Goal: Obtain resource: Download file/media

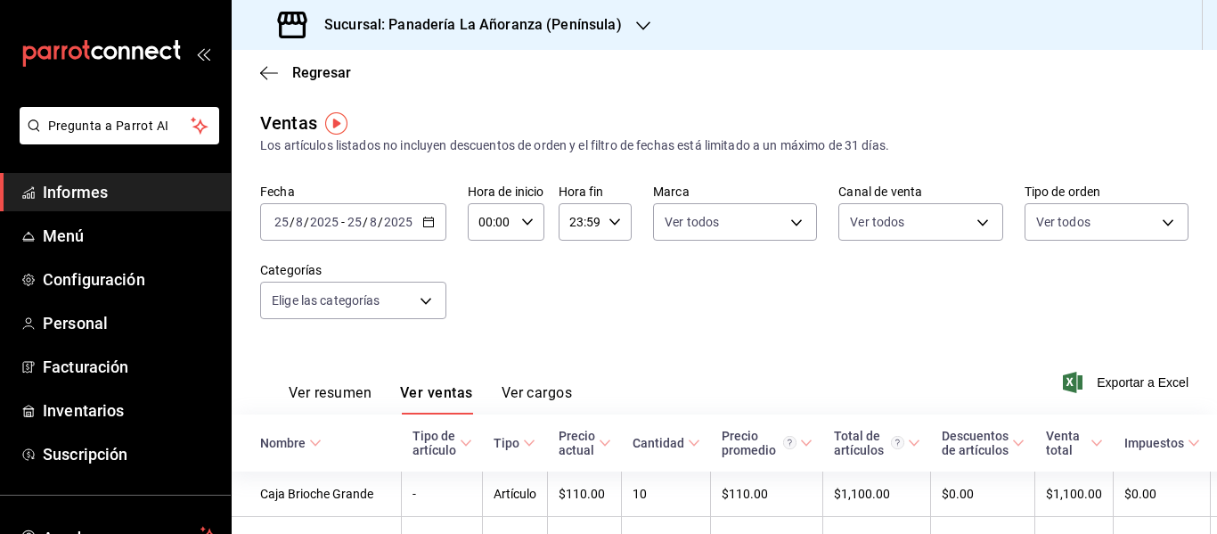
click at [426, 215] on div "[DATE] [DATE] - [DATE] [DATE]" at bounding box center [353, 221] width 186 height 37
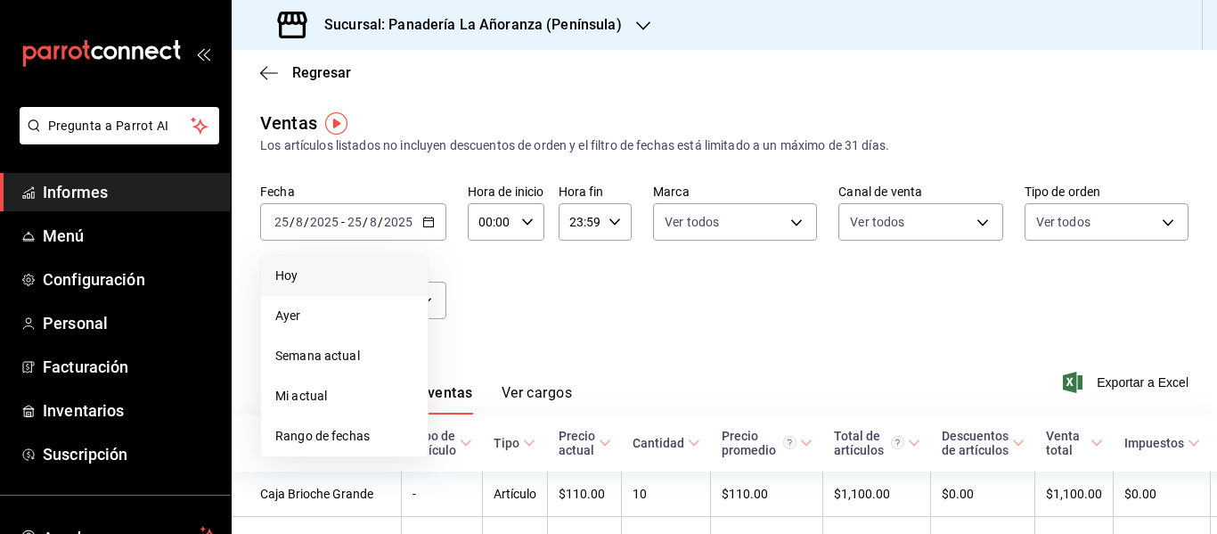
click at [380, 262] on li "Hoy" at bounding box center [344, 276] width 167 height 40
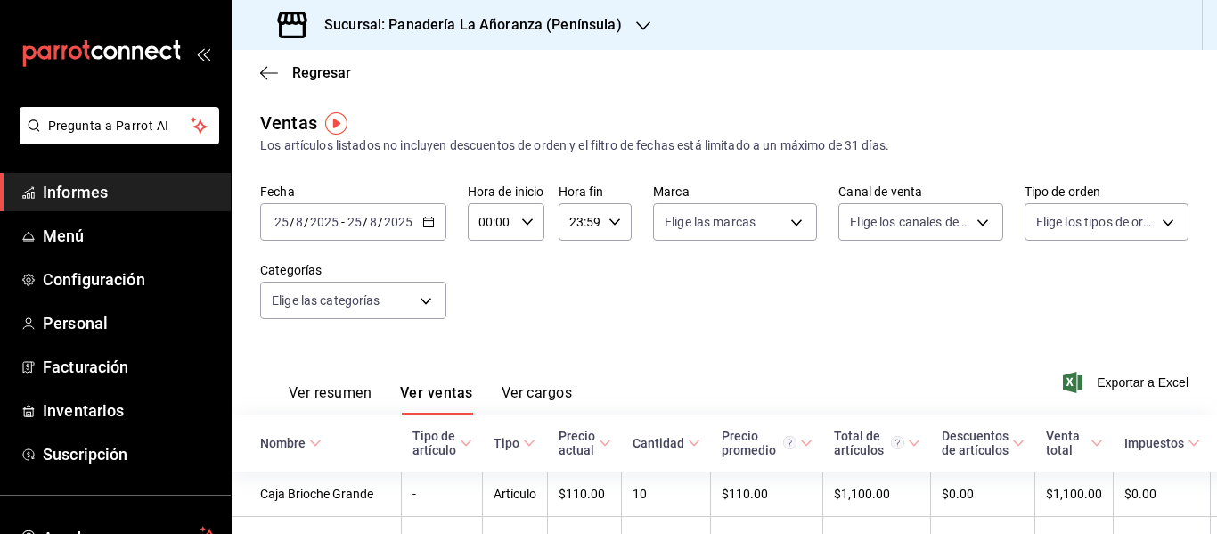
click at [430, 218] on \(Stroke\) "button" at bounding box center [428, 222] width 11 height 10
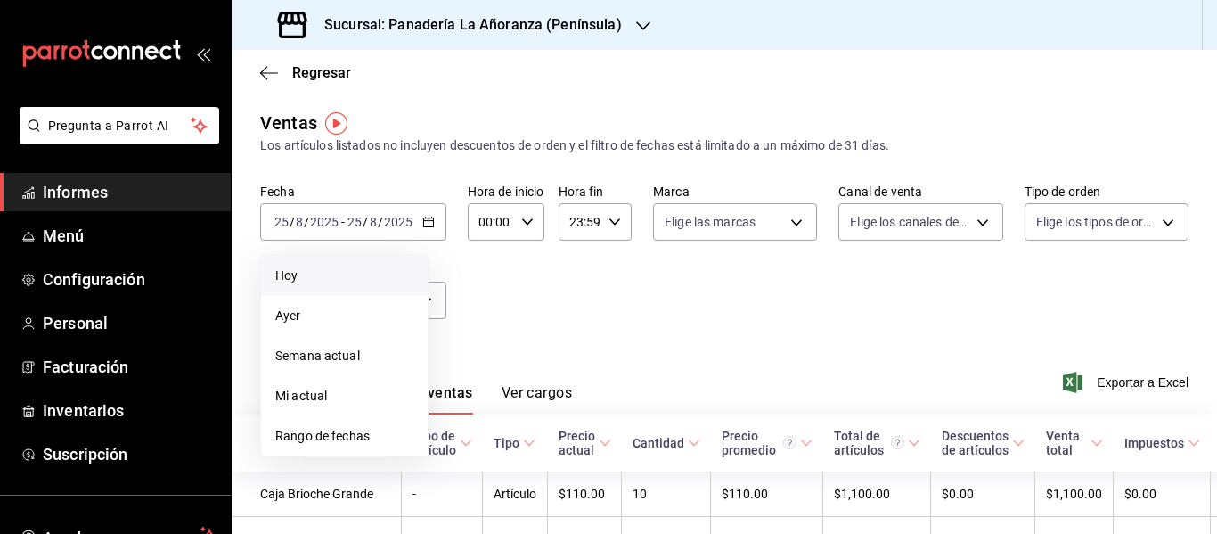
click at [387, 264] on li "Hoy" at bounding box center [344, 276] width 167 height 40
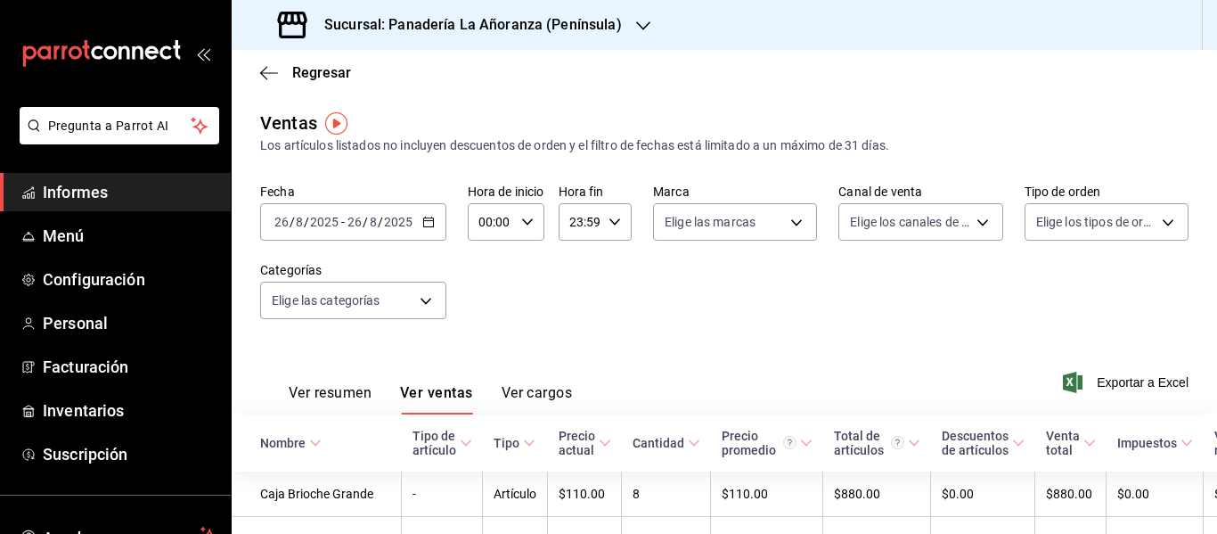
click at [639, 21] on icon "button" at bounding box center [643, 26] width 14 height 14
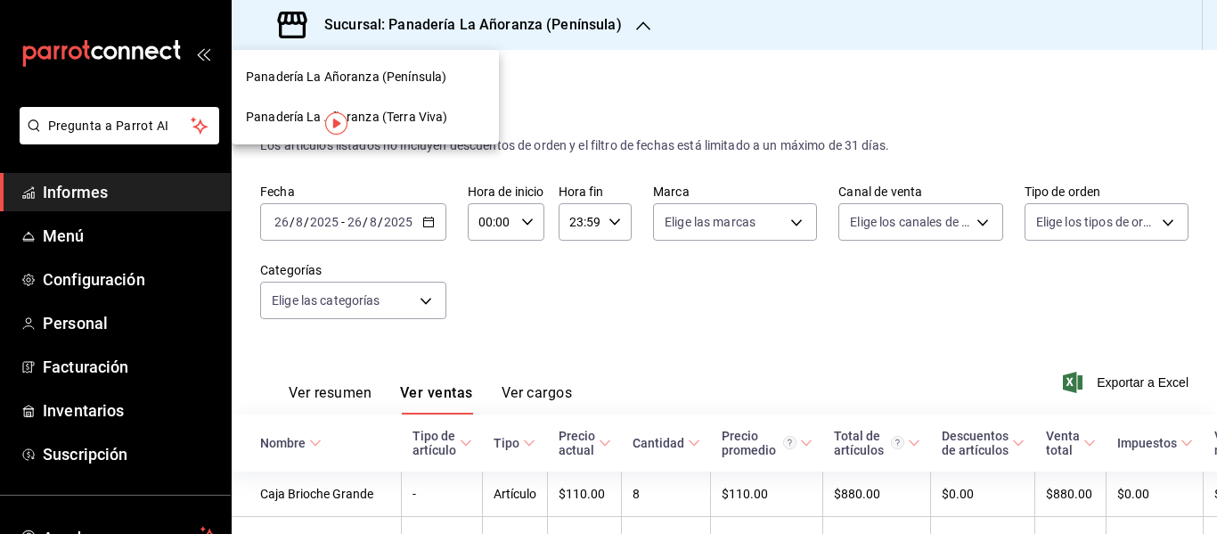
click at [404, 112] on font "Panadería La Añoranza (Terra Viva)" at bounding box center [346, 117] width 201 height 14
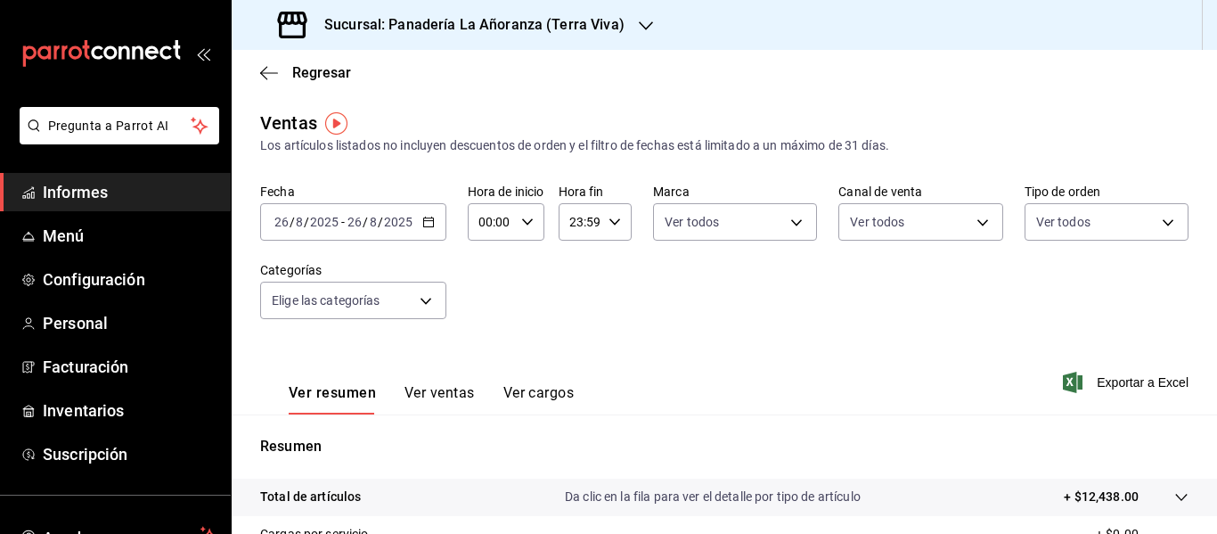
click at [455, 392] on font "Ver ventas" at bounding box center [439, 392] width 70 height 17
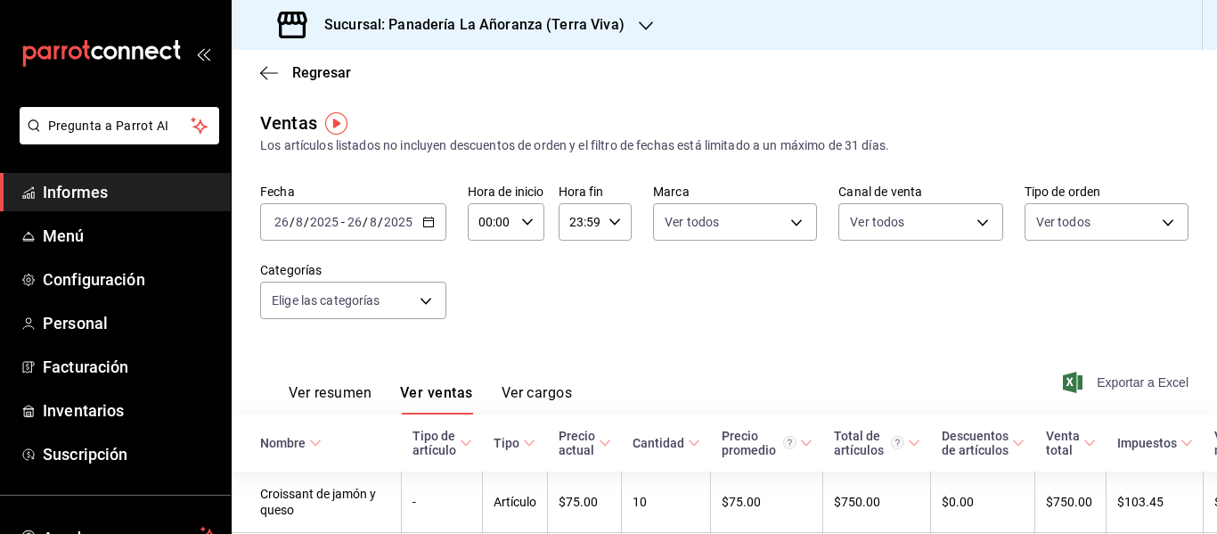
click at [1104, 374] on span "Exportar a Excel" at bounding box center [1127, 382] width 122 height 21
click at [644, 20] on icon "button" at bounding box center [646, 26] width 14 height 14
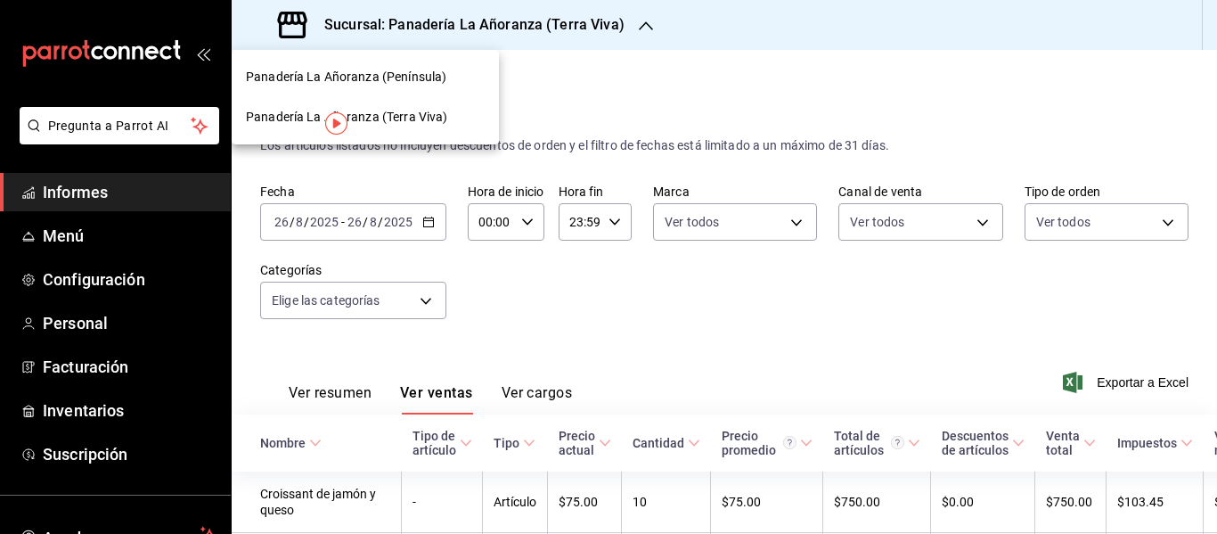
click at [461, 76] on div "Panadería La Añoranza (Península)" at bounding box center [365, 77] width 239 height 19
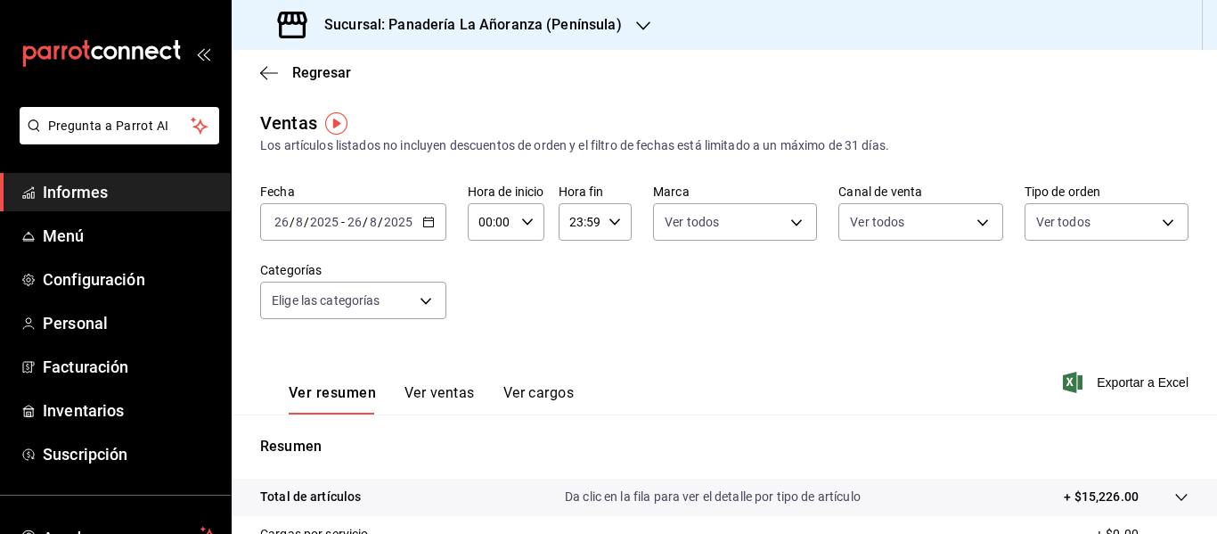
click at [444, 387] on font "Ver ventas" at bounding box center [439, 392] width 70 height 17
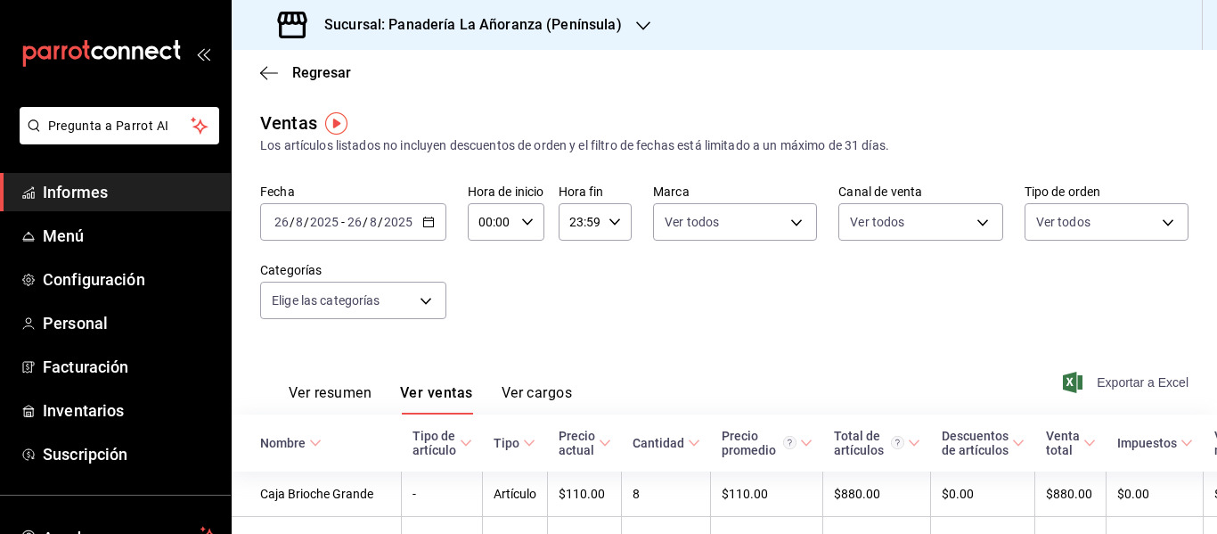
click at [1110, 377] on font "Exportar a Excel" at bounding box center [1143, 382] width 92 height 14
